Goal: Information Seeking & Learning: Check status

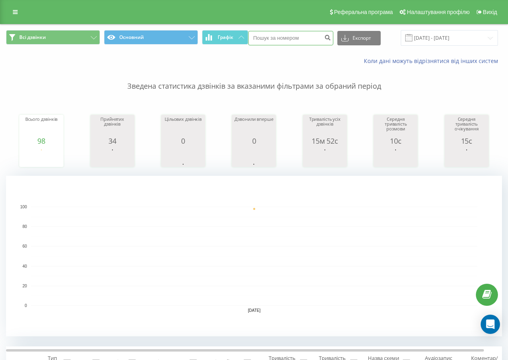
click at [284, 33] on input at bounding box center [290, 38] width 85 height 14
type input "0964576868"
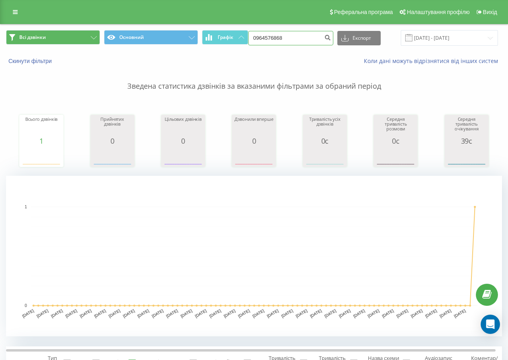
drag, startPoint x: 307, startPoint y: 42, endPoint x: 50, endPoint y: 40, distance: 256.9
click at [52, 40] on div "Всі дзвінки Основний Графік 0964576868 Експорт .csv .xls .xlsx [DATE] - [DATE]" at bounding box center [254, 38] width 496 height 16
type input "0973184181"
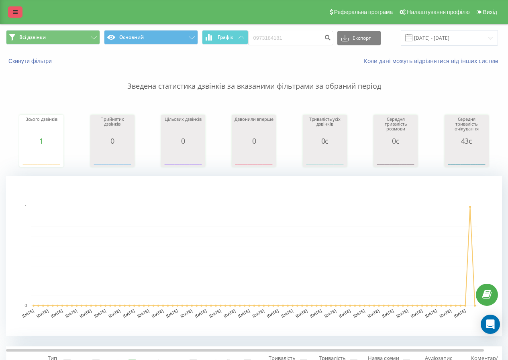
click at [14, 16] on link at bounding box center [15, 11] width 14 height 11
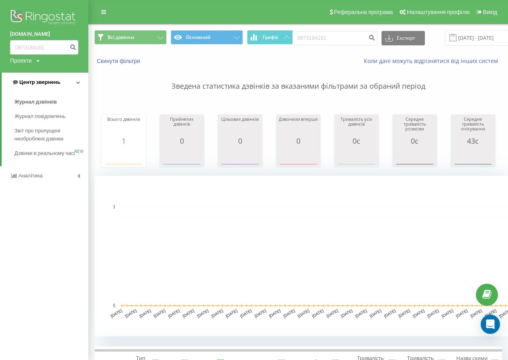
click at [35, 82] on span "Центр звернень" at bounding box center [39, 82] width 41 height 6
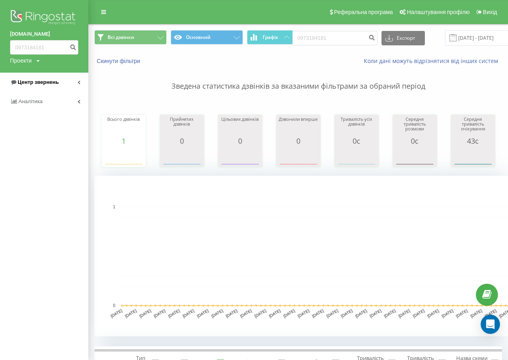
click at [67, 82] on link "Центр звернень" at bounding box center [44, 82] width 88 height 19
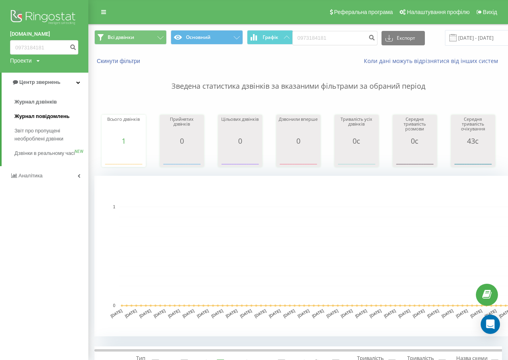
click at [41, 115] on span "Журнал повідомлень" at bounding box center [41, 116] width 55 height 8
click at [52, 101] on span "Журнал дзвінків" at bounding box center [35, 102] width 43 height 8
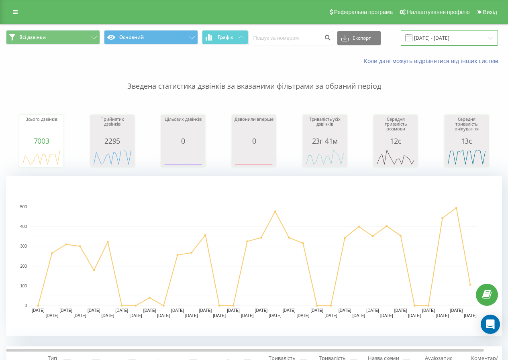
click at [436, 33] on input "20.07.2025 - 20.08.2025" at bounding box center [449, 38] width 97 height 16
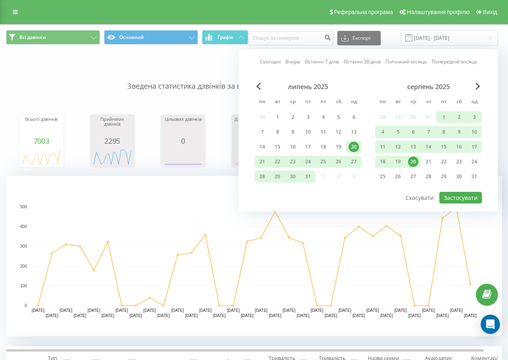
click at [410, 160] on div "20" at bounding box center [413, 162] width 10 height 10
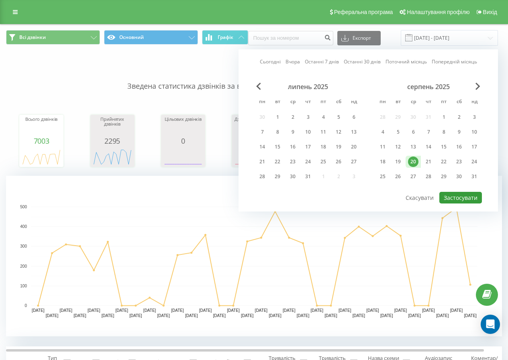
click at [456, 192] on button "Застосувати" at bounding box center [460, 198] width 43 height 12
type input "20.08.2025 - 20.08.2025"
